Goal: Task Accomplishment & Management: Manage account settings

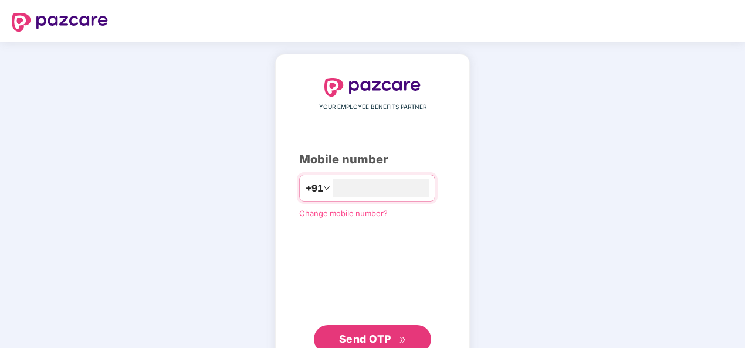
click at [408, 42] on div "YOUR EMPLOYEE BENEFITS PARTNER Mobile number +91 Change mobile number? Send OTP" at bounding box center [372, 215] width 745 height 347
click at [356, 189] on input "number" at bounding box center [381, 188] width 96 height 19
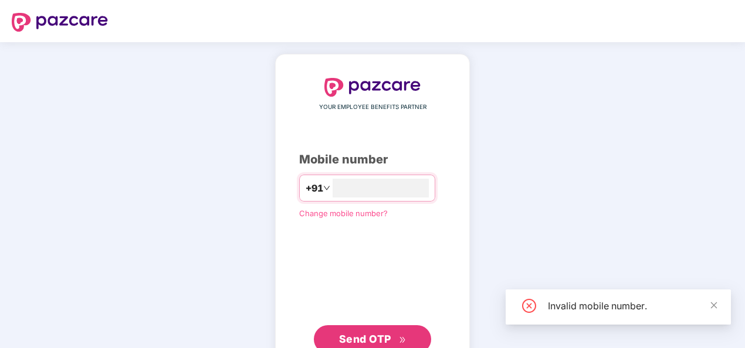
click at [386, 331] on span "Send OTP" at bounding box center [372, 339] width 67 height 16
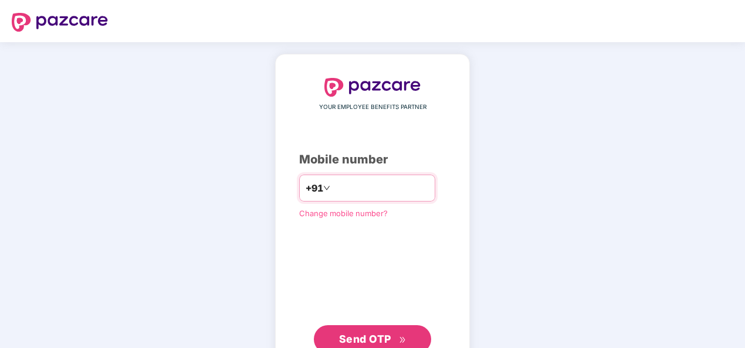
click at [333, 182] on input "**********" at bounding box center [381, 188] width 96 height 19
type input "**********"
click at [405, 333] on span "Send OTP" at bounding box center [372, 339] width 67 height 16
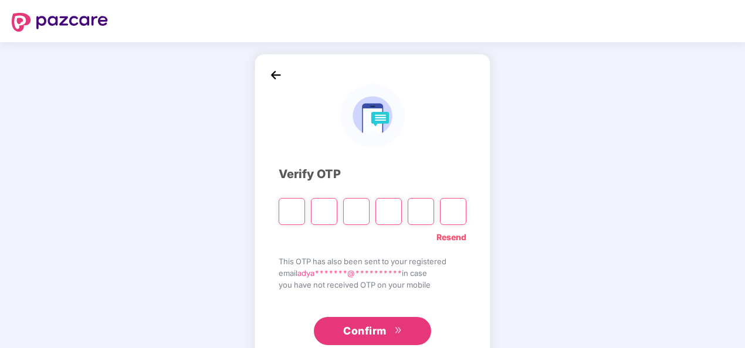
paste input "*"
type input "*"
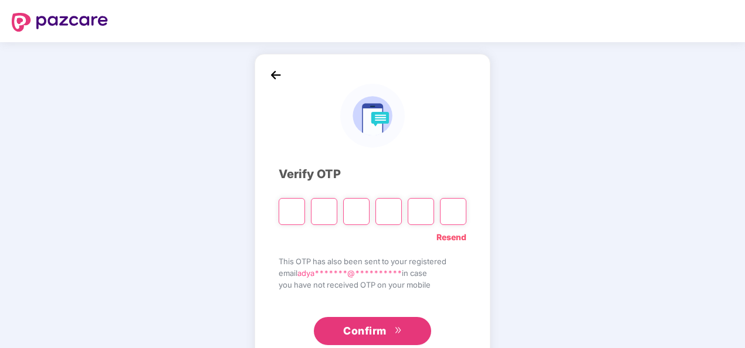
type input "*"
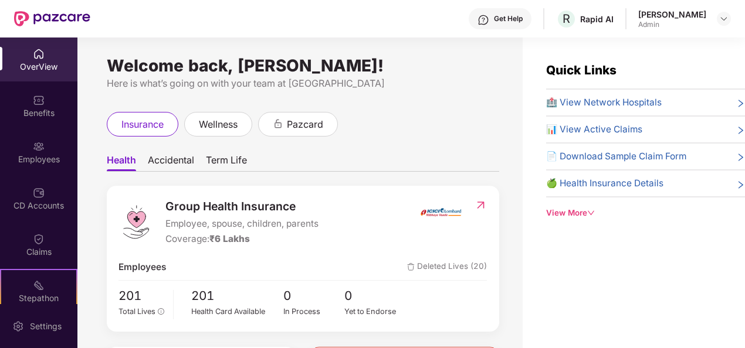
click at [627, 183] on span "🍏 Health Insurance Details" at bounding box center [604, 184] width 117 height 14
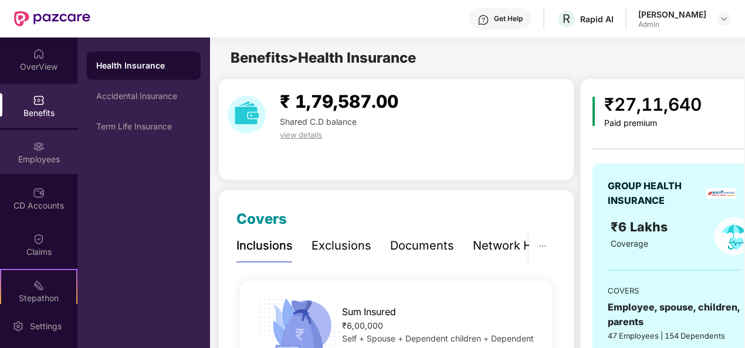
click at [40, 157] on div "Employees" at bounding box center [38, 160] width 77 height 12
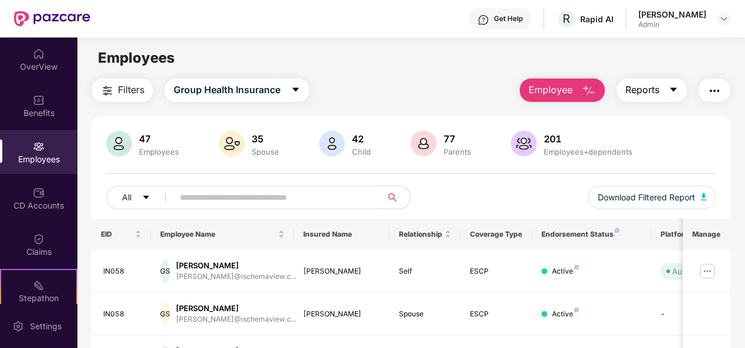
click at [688, 85] on div "Employee Reports" at bounding box center [619, 90] width 222 height 23
drag, startPoint x: 688, startPoint y: 85, endPoint x: 676, endPoint y: 87, distance: 11.9
click at [676, 87] on div "Employee Reports" at bounding box center [619, 90] width 222 height 23
click at [676, 87] on icon "caret-down" at bounding box center [673, 89] width 9 height 9
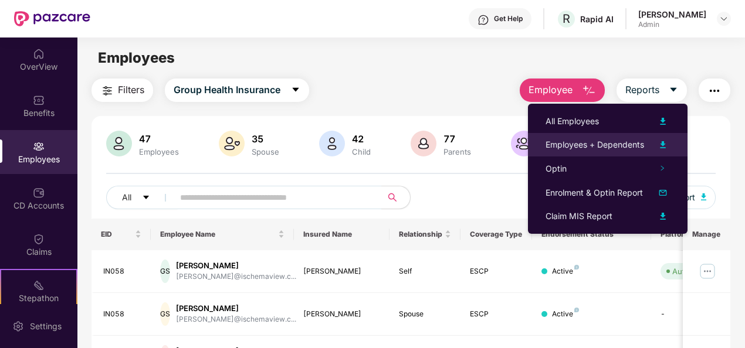
click at [663, 143] on img at bounding box center [663, 145] width 14 height 14
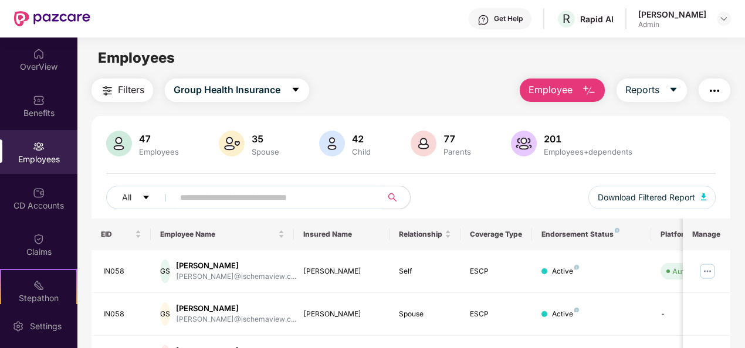
click at [411, 95] on div "Filters Group Health Insurance Employee Reports" at bounding box center [411, 90] width 639 height 23
click at [678, 92] on icon "caret-down" at bounding box center [673, 89] width 9 height 9
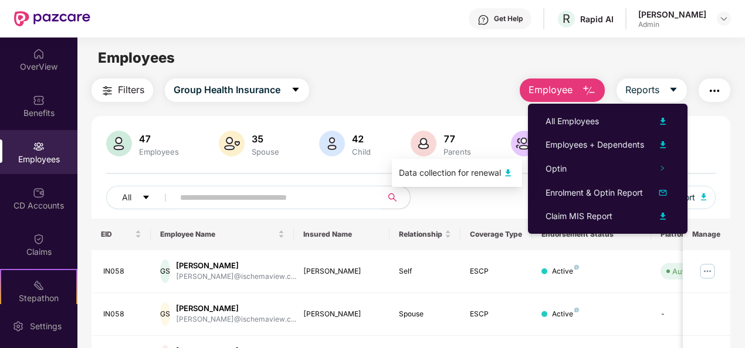
click at [507, 172] on img at bounding box center [508, 173] width 14 height 14
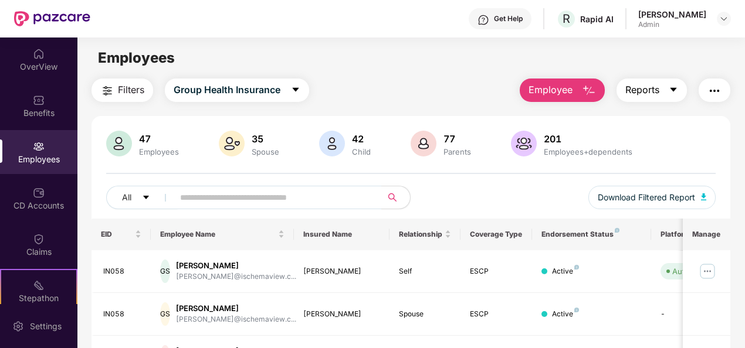
click at [674, 96] on button "Reports" at bounding box center [652, 90] width 70 height 23
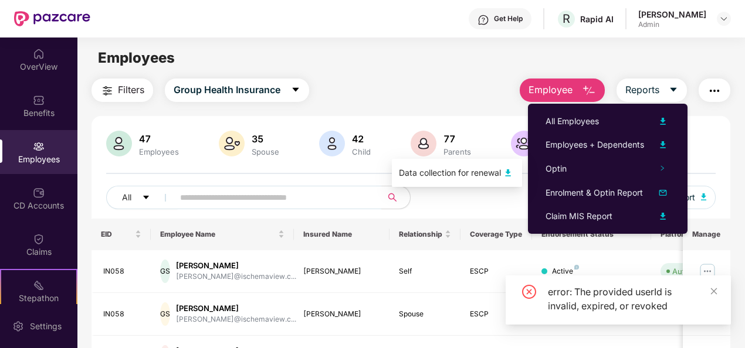
click at [509, 169] on img at bounding box center [508, 173] width 14 height 14
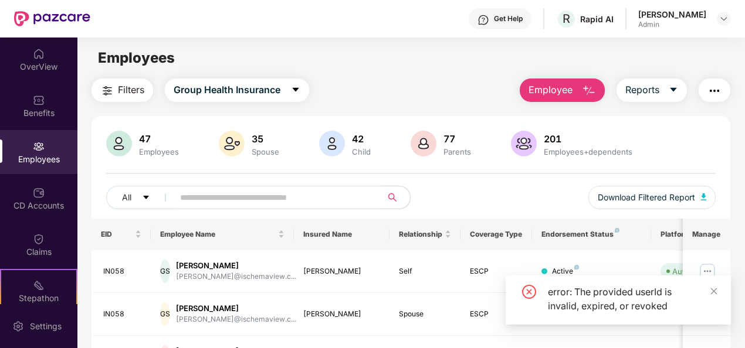
click at [713, 292] on icon "close" at bounding box center [714, 291] width 6 height 6
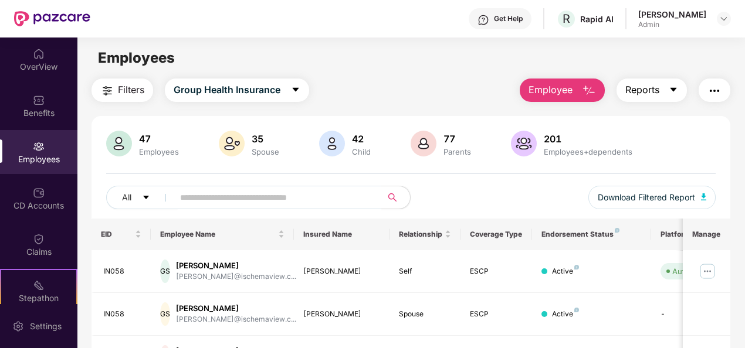
click at [662, 94] on button "Reports" at bounding box center [652, 90] width 70 height 23
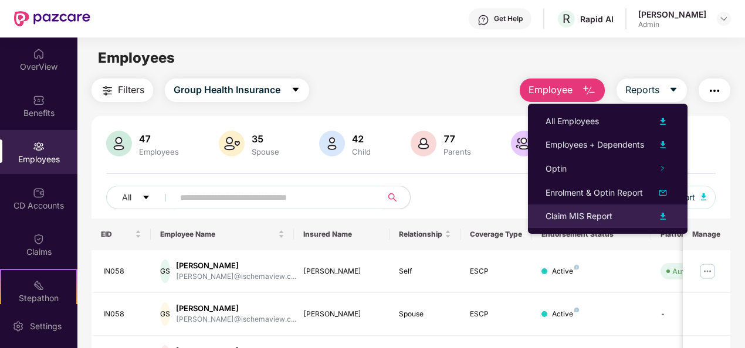
click at [663, 214] on img at bounding box center [663, 216] width 14 height 14
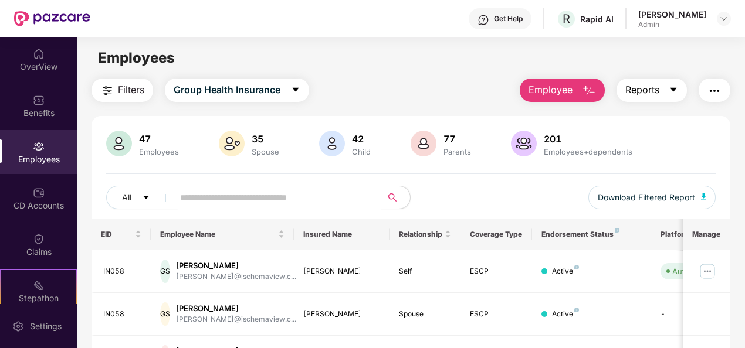
click at [648, 84] on span "Reports" at bounding box center [642, 90] width 34 height 15
click at [658, 94] on span "Reports" at bounding box center [642, 90] width 34 height 15
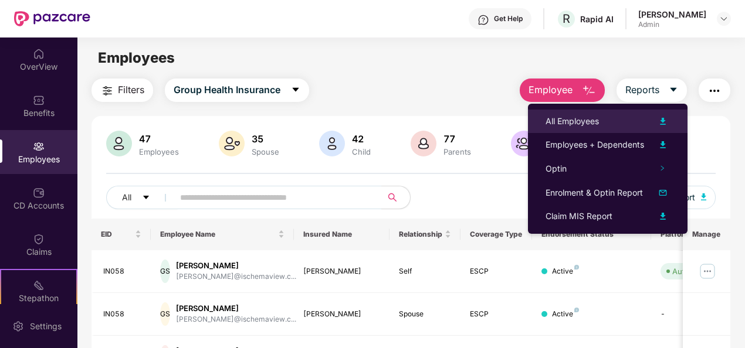
click at [658, 125] on img at bounding box center [663, 121] width 14 height 14
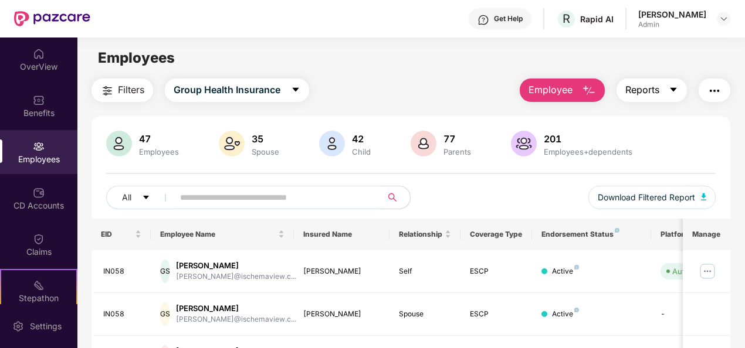
click at [637, 89] on span "Reports" at bounding box center [642, 90] width 34 height 15
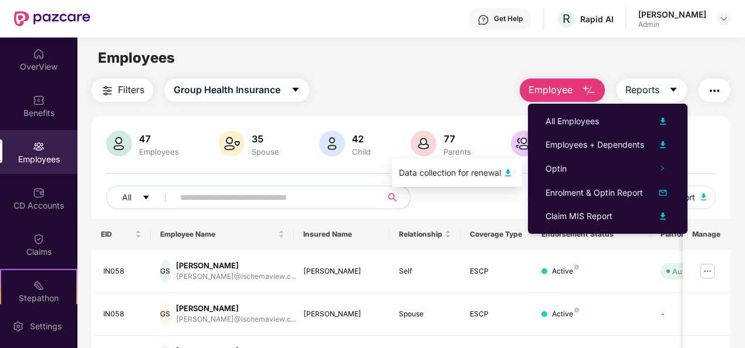
click at [506, 175] on img at bounding box center [508, 173] width 14 height 14
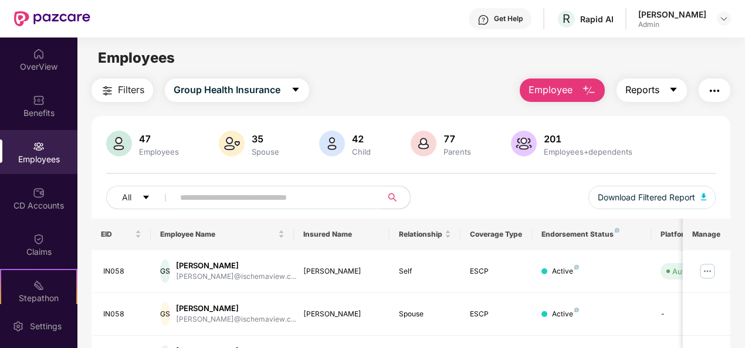
click at [677, 83] on button "Reports" at bounding box center [652, 90] width 70 height 23
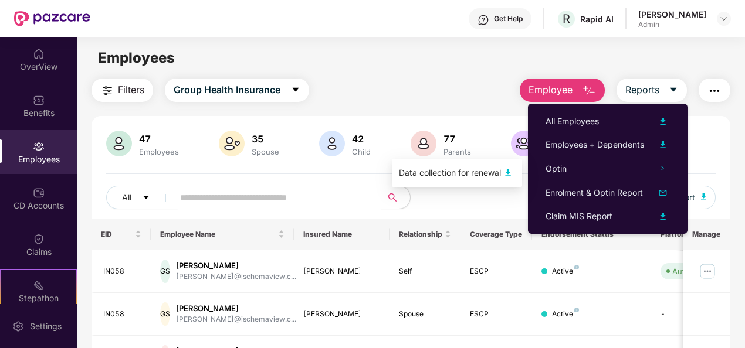
click at [505, 172] on img at bounding box center [508, 173] width 14 height 14
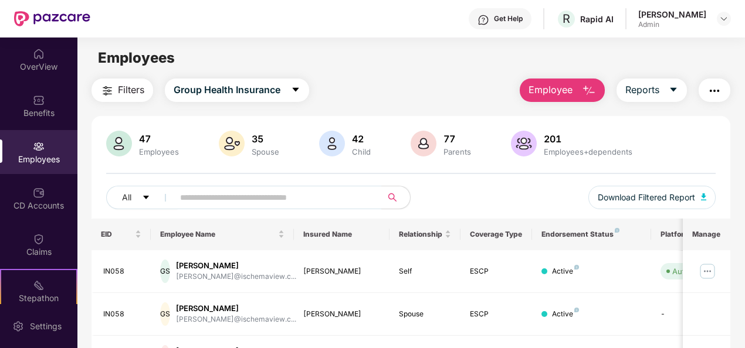
click at [469, 101] on div "Filters Group Health Insurance Employee Reports" at bounding box center [411, 90] width 639 height 23
